Goal: Find contact information: Find contact information

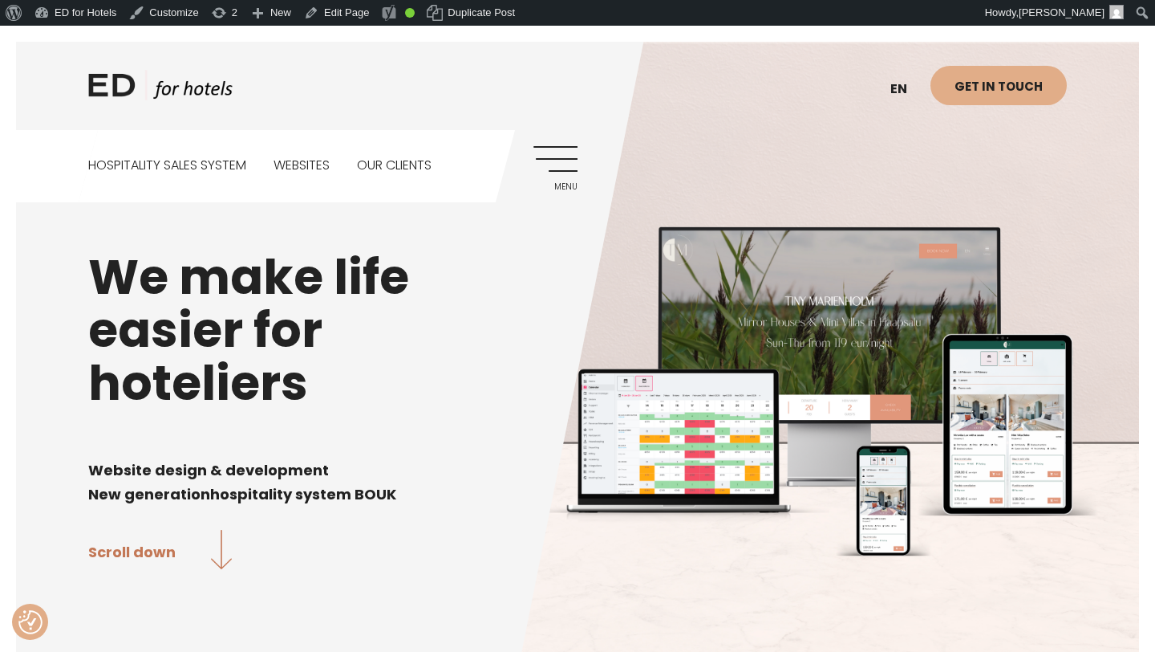
click at [552, 168] on link "Menu" at bounding box center [556, 168] width 44 height 44
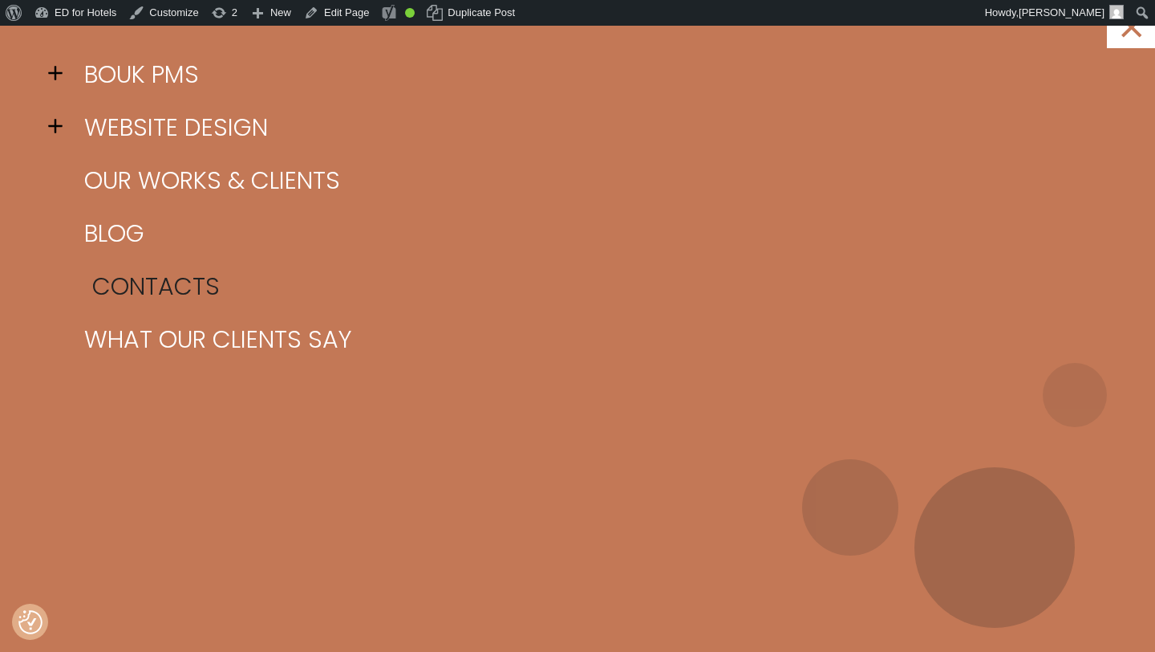
click at [108, 294] on link "Contacts" at bounding box center [597, 286] width 1035 height 53
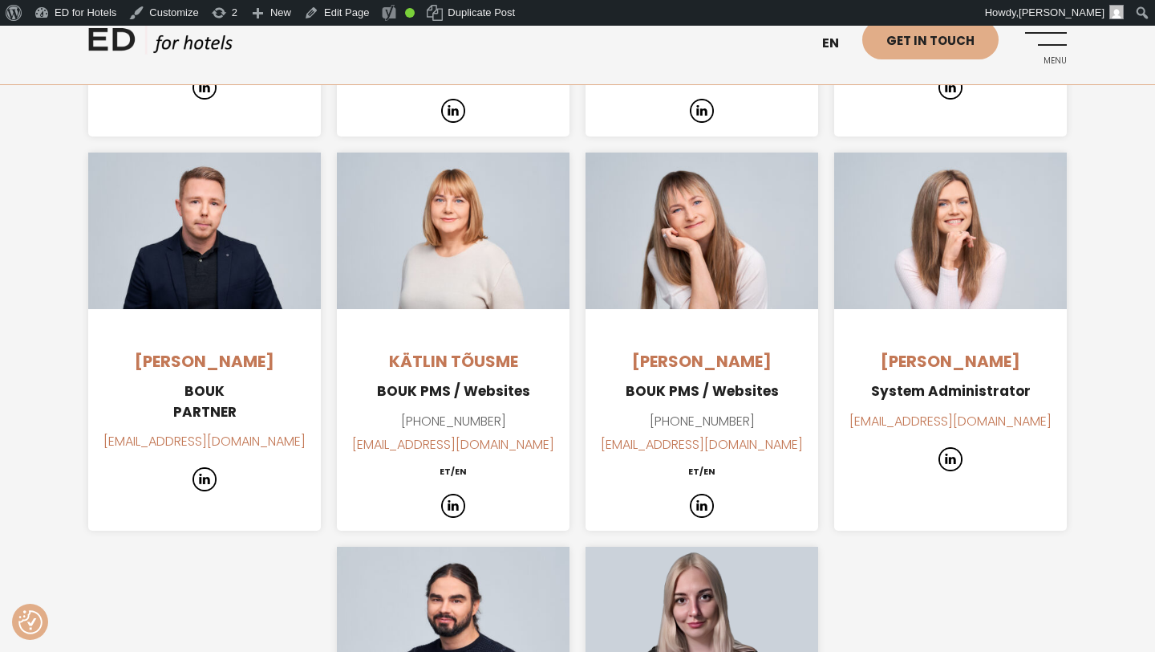
scroll to position [1531, 0]
click at [925, 230] on img at bounding box center [950, 230] width 233 height 157
click at [355, 11] on link "Edit Page" at bounding box center [337, 13] width 78 height 26
